Goal: Task Accomplishment & Management: Manage account settings

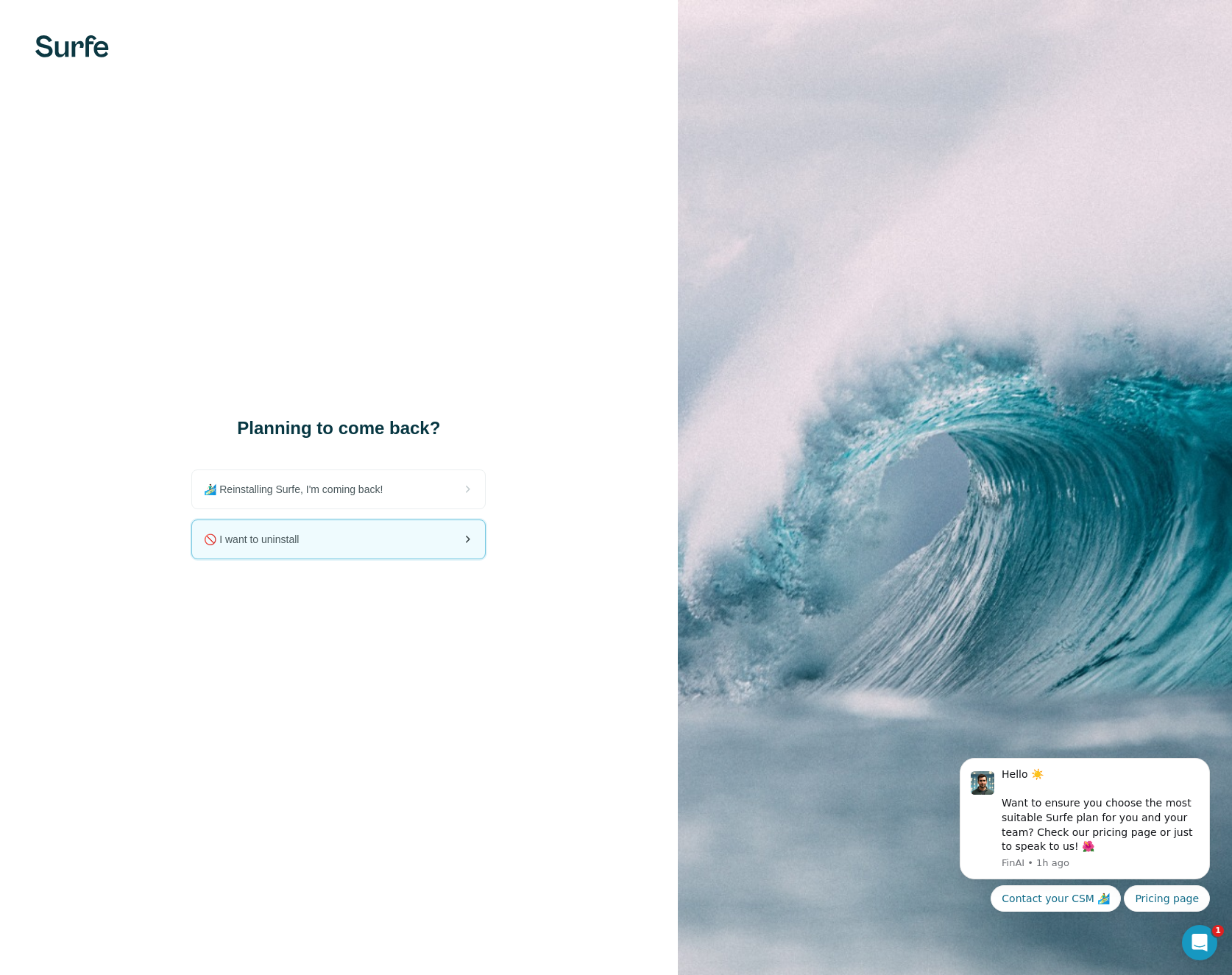
click at [292, 537] on span "🚫 I want to uninstall" at bounding box center [257, 539] width 106 height 15
